Goal: Task Accomplishment & Management: Use online tool/utility

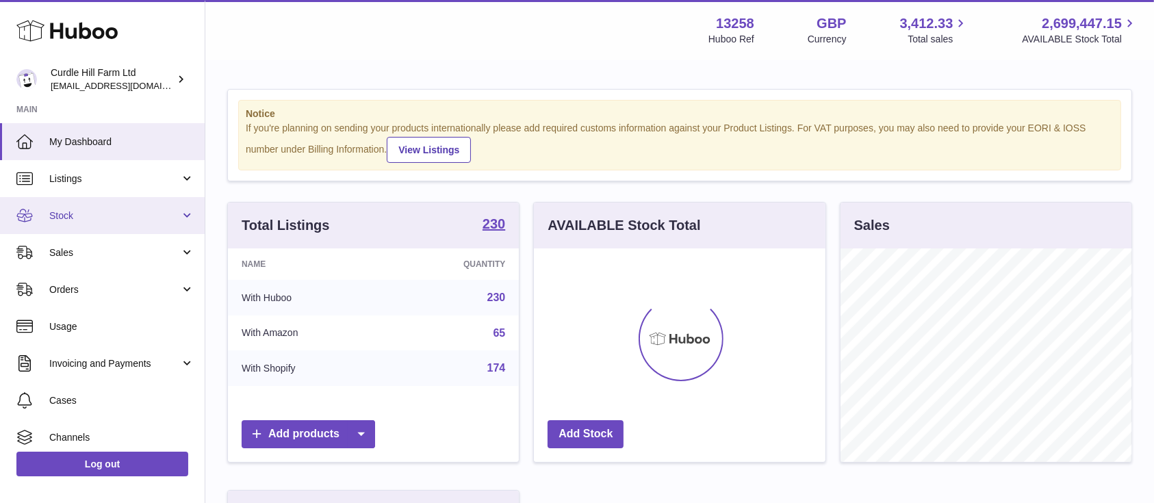
scroll to position [214, 291]
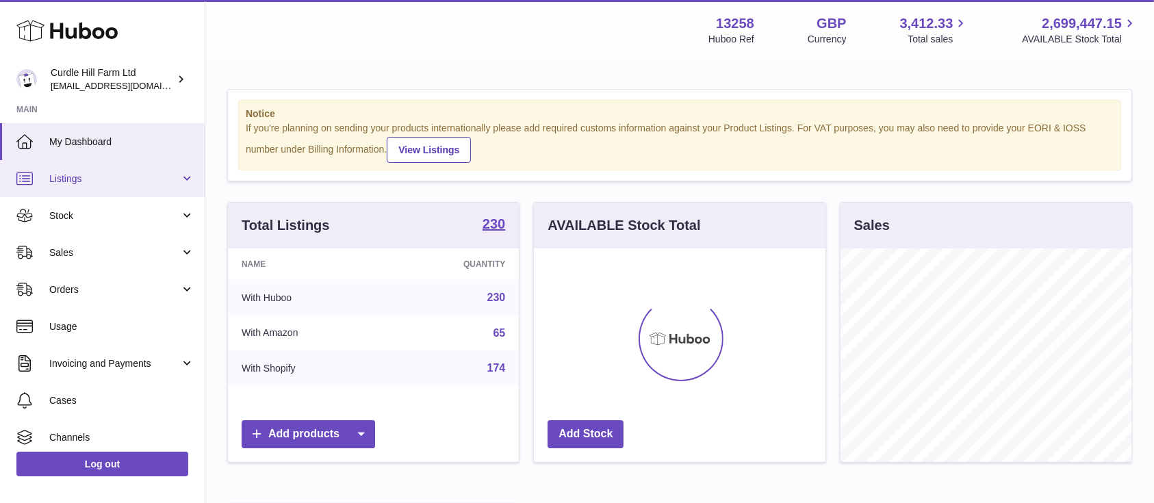
click at [113, 175] on span "Listings" at bounding box center [114, 179] width 131 height 13
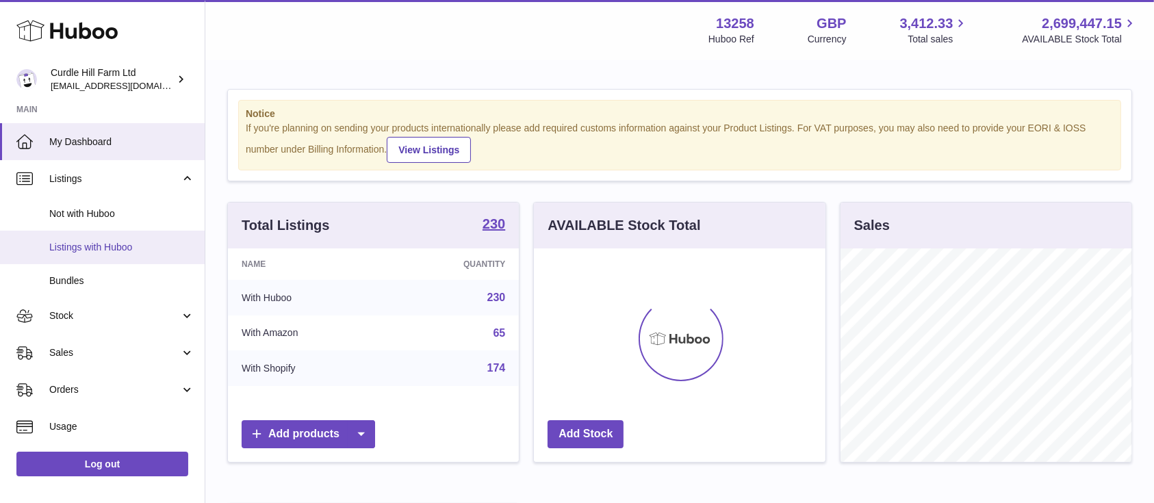
click at [131, 241] on span "Listings with Huboo" at bounding box center [121, 247] width 145 height 13
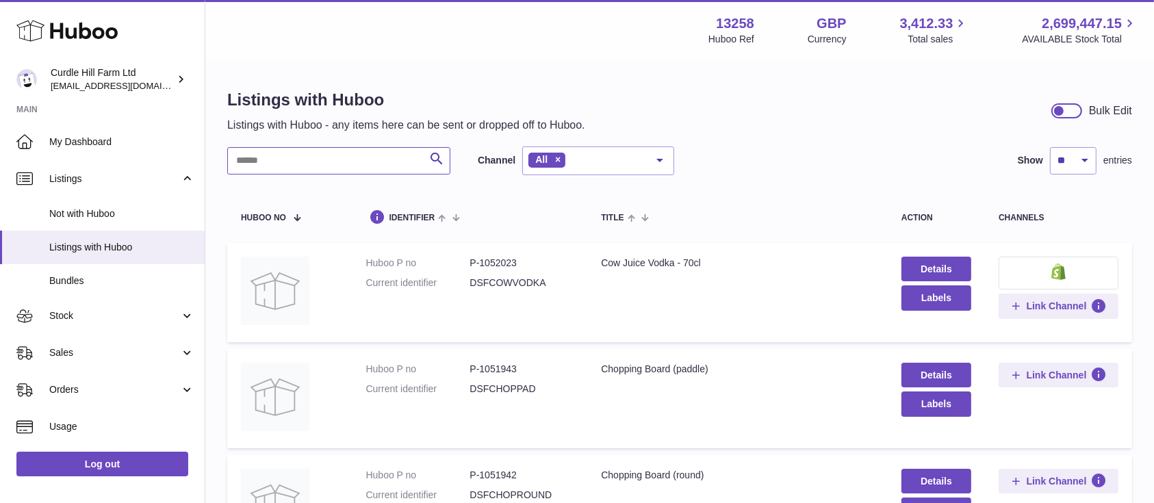
click at [344, 159] on input "text" at bounding box center [338, 160] width 223 height 27
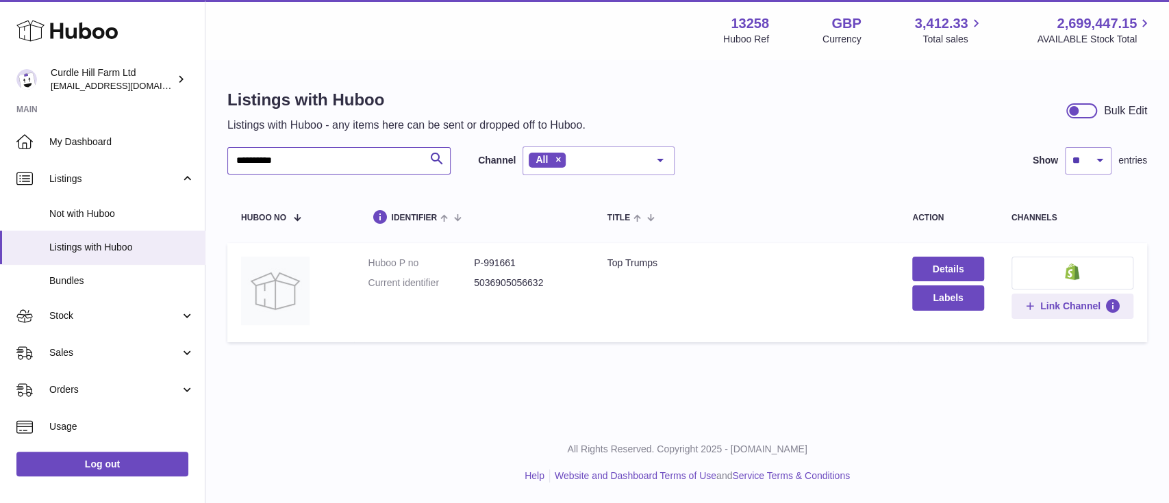
type input "**********"
click at [503, 260] on dd "P-991661" at bounding box center [527, 263] width 106 height 13
copy dd "991661"
